Goal: Find contact information: Find contact information

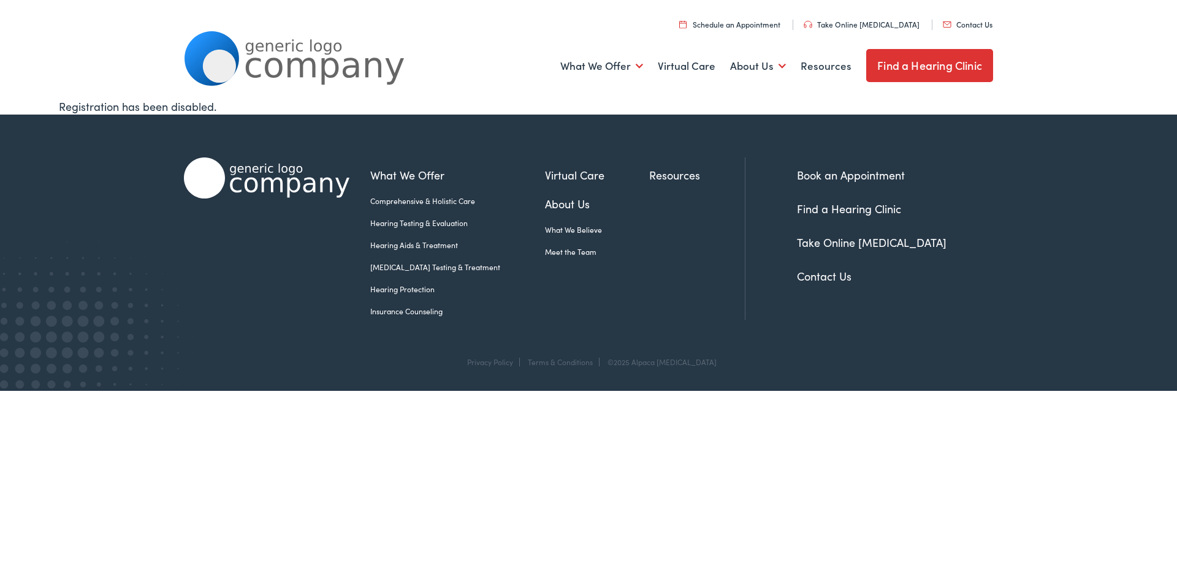
click at [981, 27] on link "Contact Us" at bounding box center [967, 24] width 50 height 10
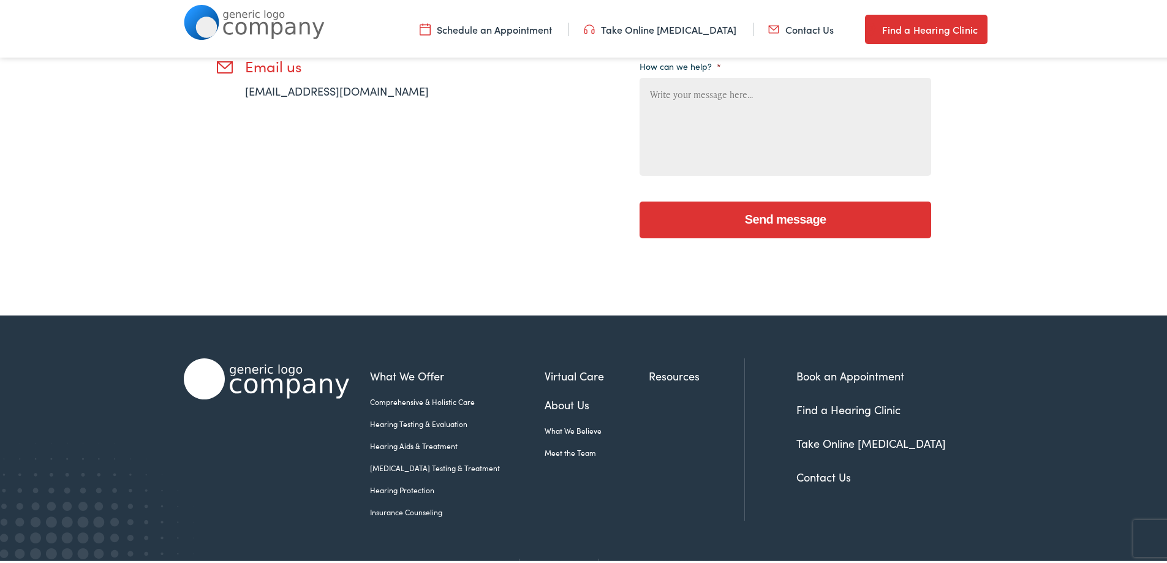
scroll to position [455, 0]
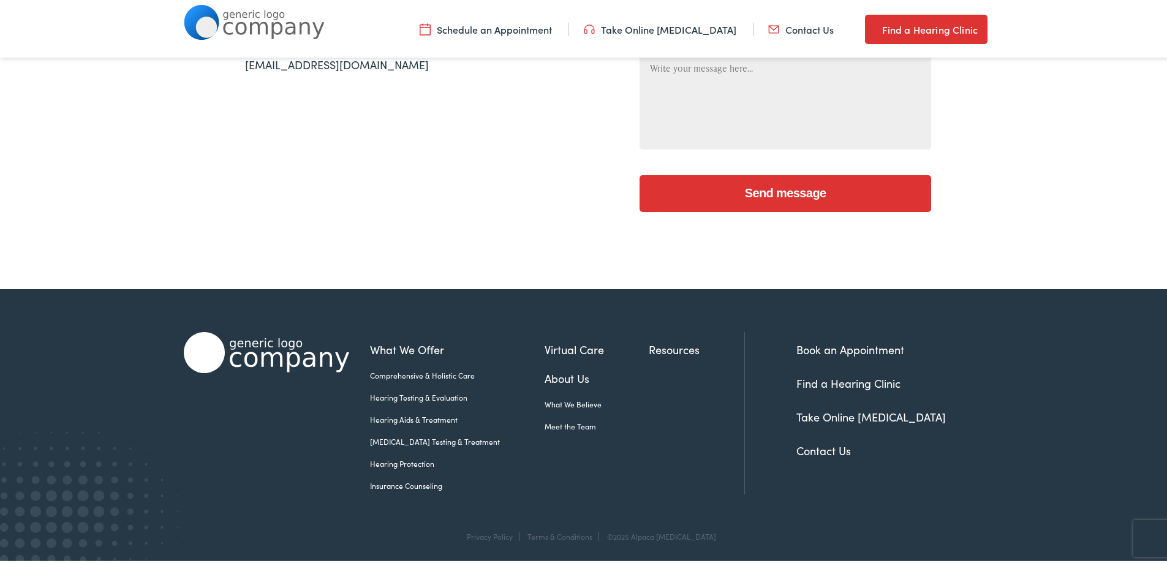
click at [834, 449] on link "Contact Us" at bounding box center [824, 448] width 55 height 15
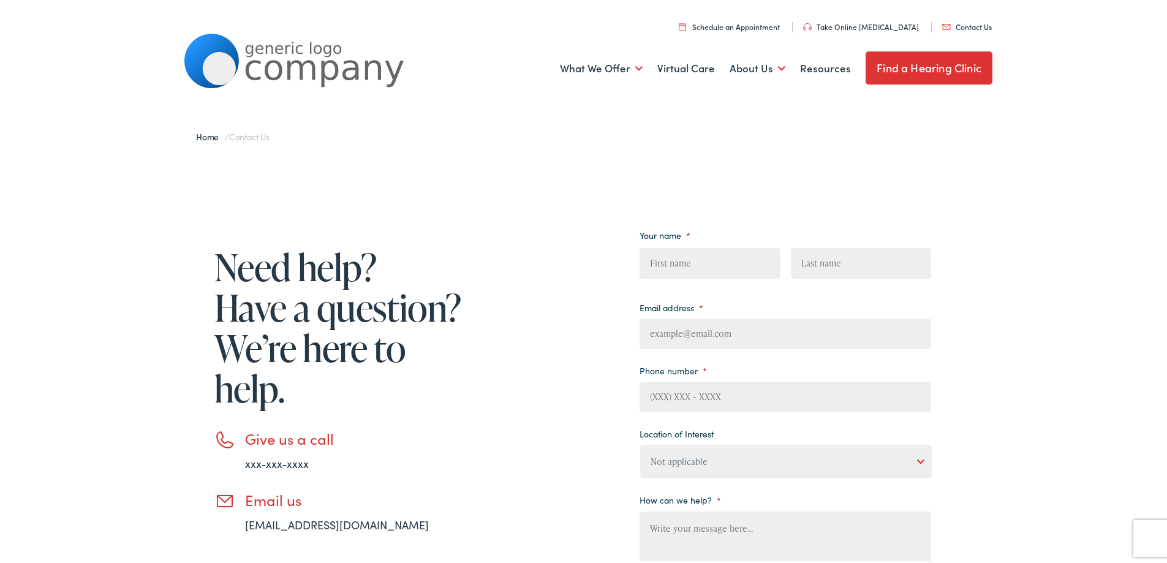
click at [978, 26] on link "Contact Us" at bounding box center [967, 24] width 50 height 10
